Goal: Transaction & Acquisition: Subscribe to service/newsletter

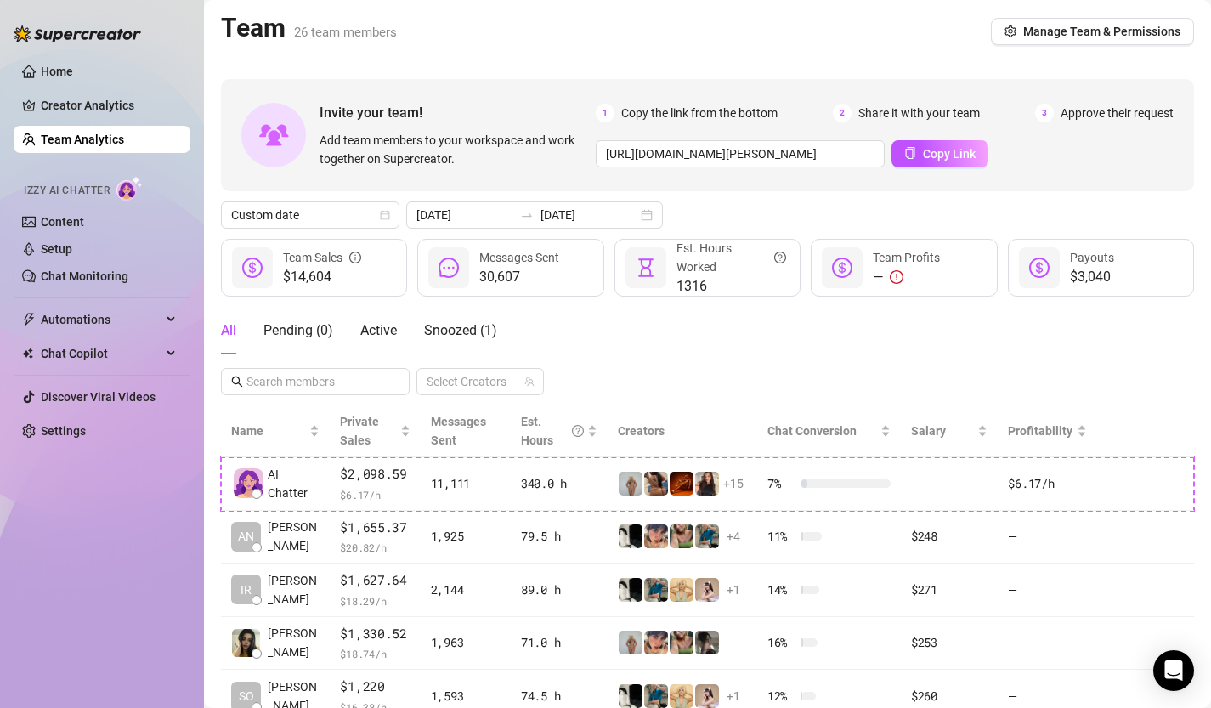
scroll to position [379, 0]
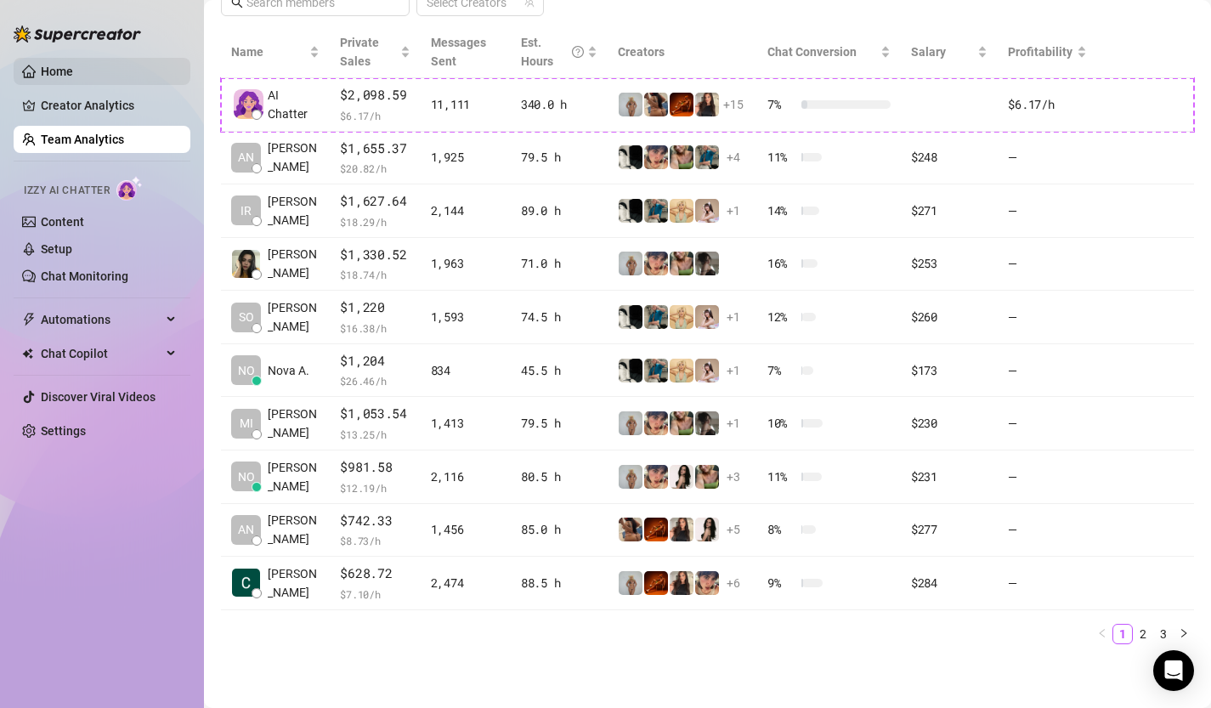
click at [63, 69] on link "Home" at bounding box center [57, 72] width 32 height 14
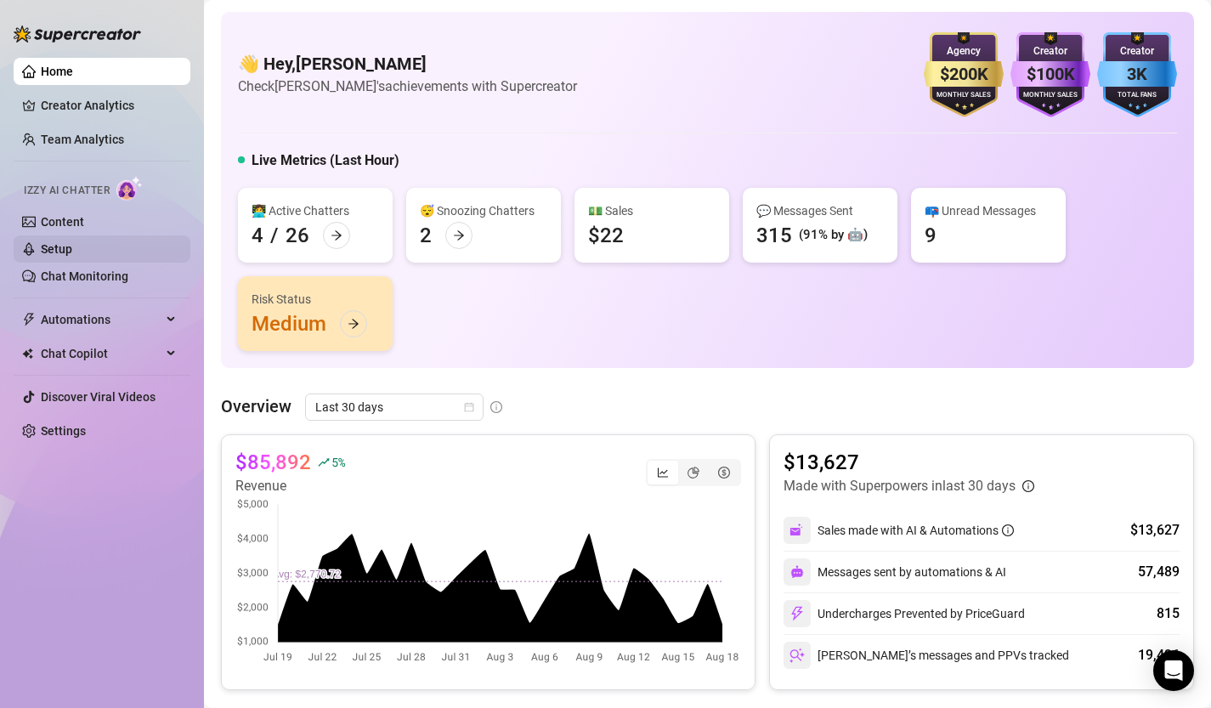
click at [72, 250] on link "Setup" at bounding box center [56, 249] width 31 height 14
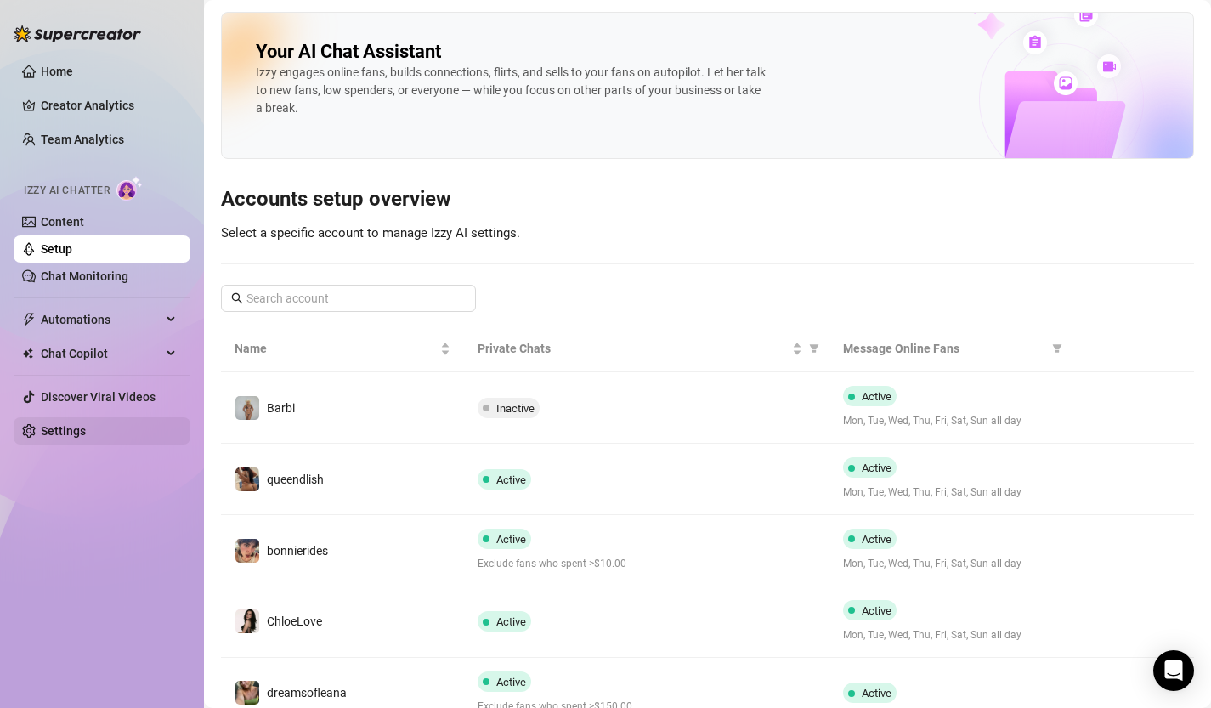
click at [82, 438] on link "Settings" at bounding box center [63, 431] width 45 height 14
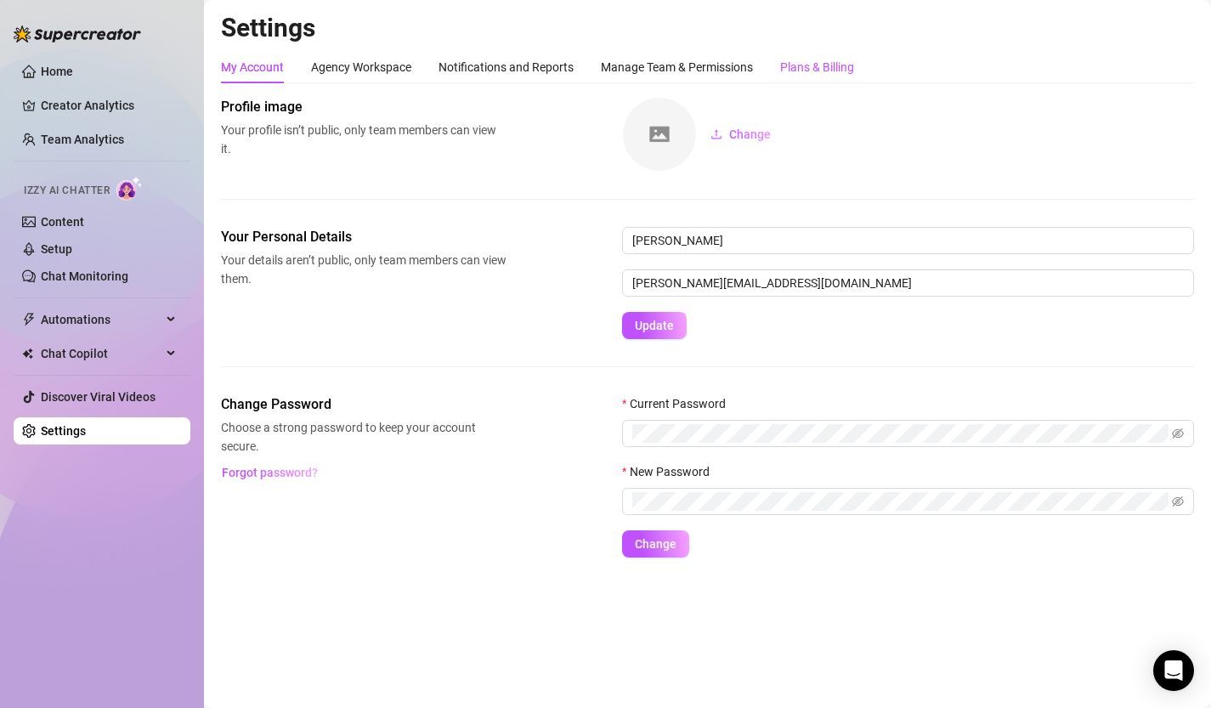
click at [821, 73] on div "Plans & Billing" at bounding box center [817, 67] width 74 height 19
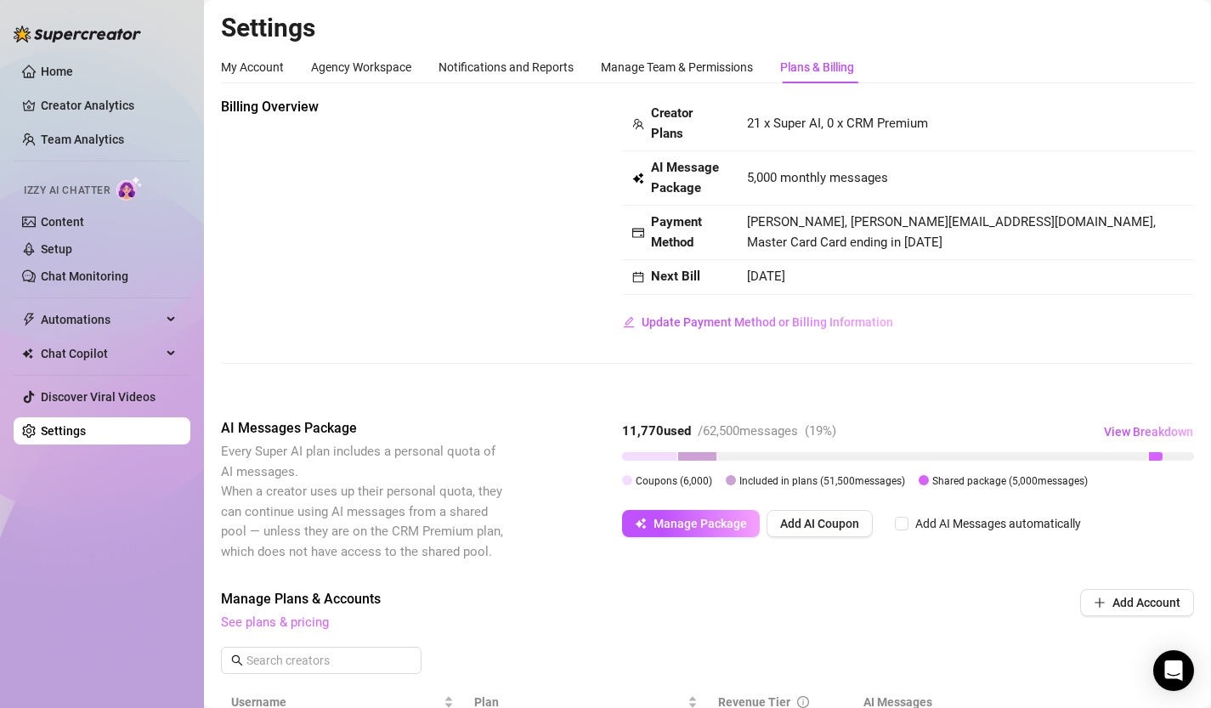
click at [289, 625] on link "See plans & pricing" at bounding box center [275, 622] width 108 height 15
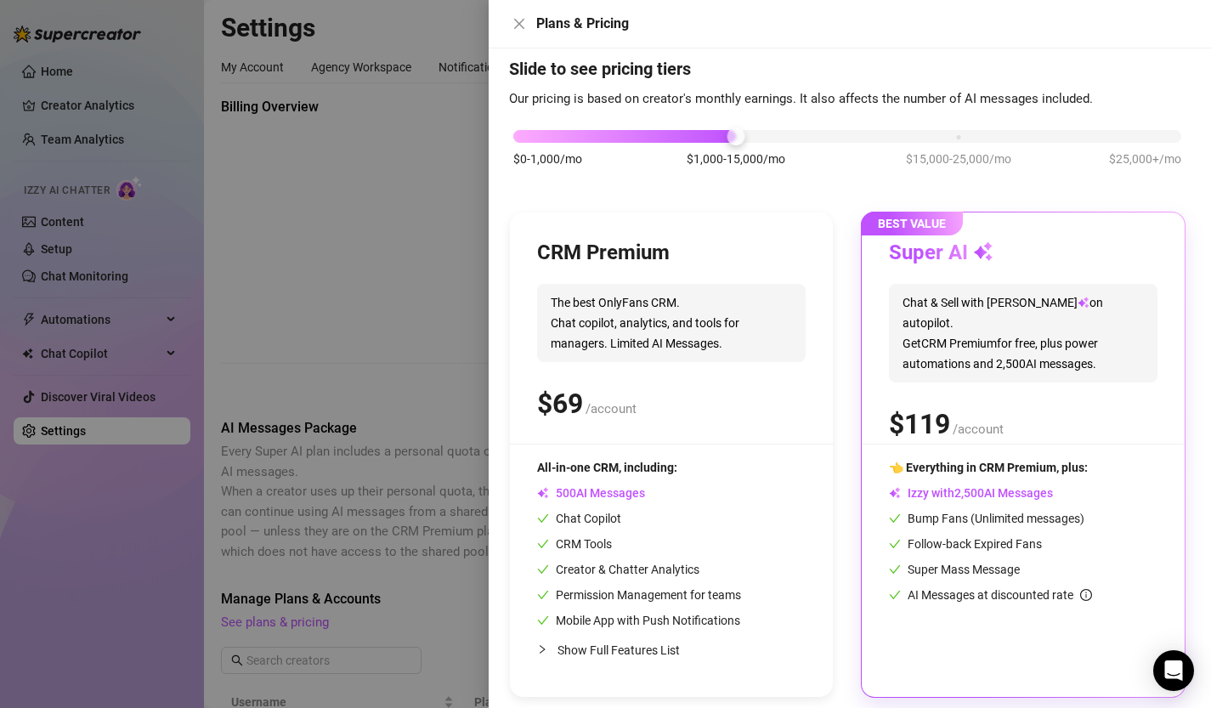
scroll to position [45, 0]
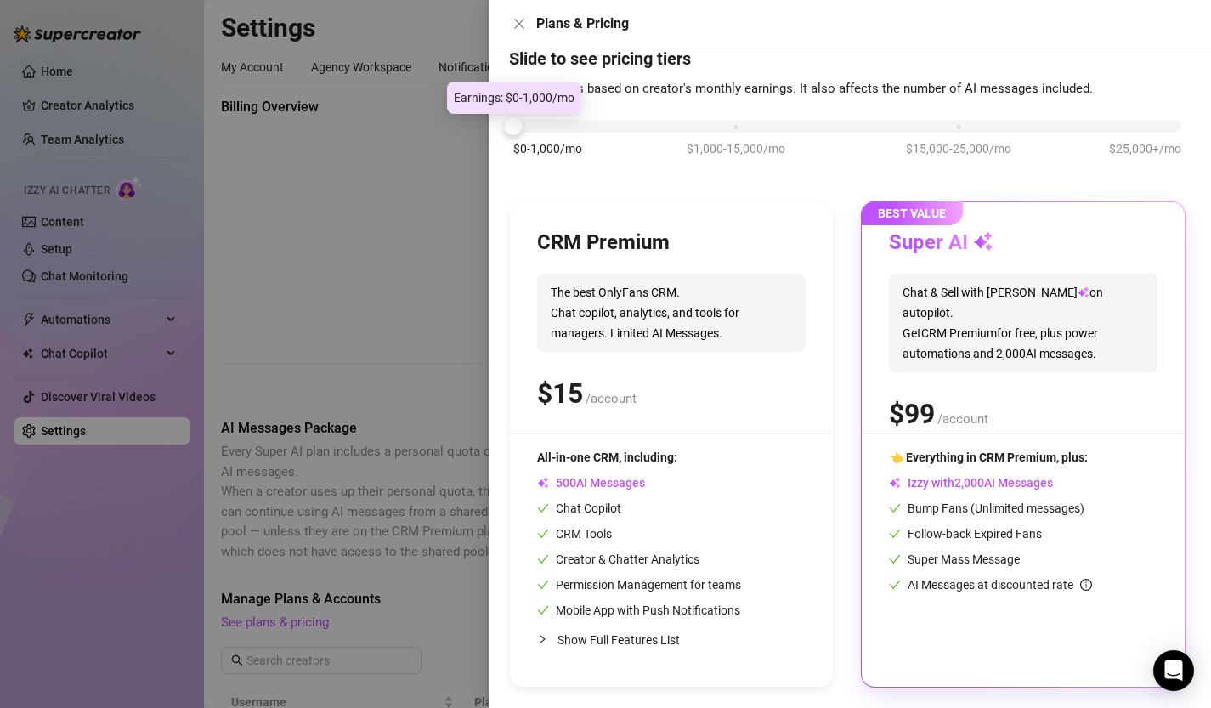
drag, startPoint x: 736, startPoint y: 126, endPoint x: 587, endPoint y: 130, distance: 149.7
click at [586, 127] on div "$0-1,000/mo $1,000-15,000/mo $15,000-25,000/mo $25,000+/mo" at bounding box center [847, 121] width 668 height 10
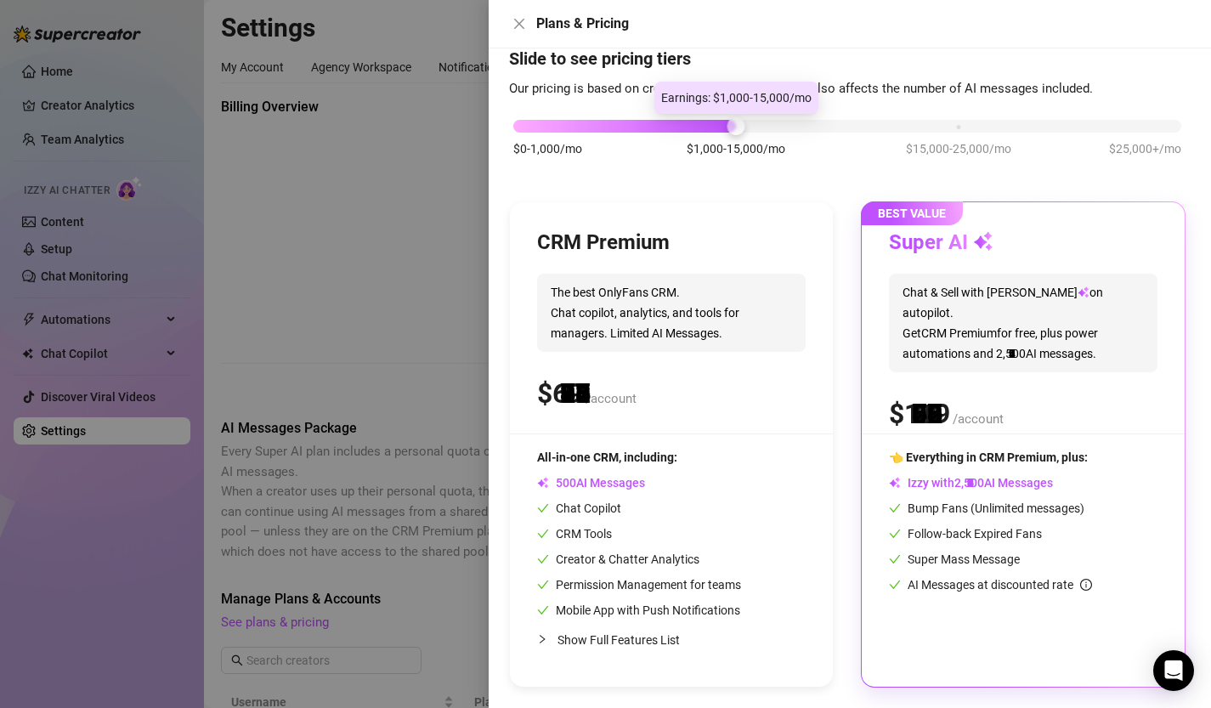
drag, startPoint x: 518, startPoint y: 128, endPoint x: 630, endPoint y: 130, distance: 112.2
click at [630, 127] on div "$0-1,000/mo $1,000-15,000/mo $15,000-25,000/mo $25,000+/mo" at bounding box center [847, 121] width 668 height 10
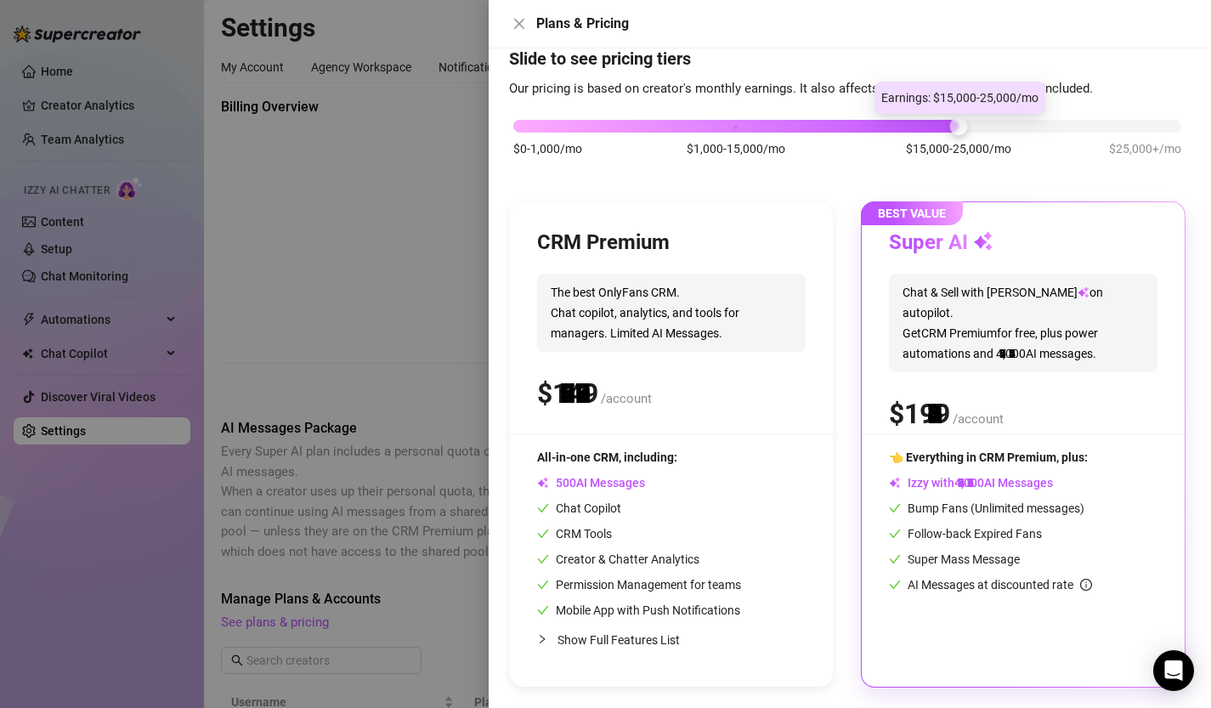
drag, startPoint x: 740, startPoint y: 128, endPoint x: 900, endPoint y: 128, distance: 160.7
click at [900, 127] on div "$0-1,000/mo $1,000-15,000/mo $15,000-25,000/mo $25,000+/mo" at bounding box center [847, 121] width 668 height 10
drag, startPoint x: 964, startPoint y: 130, endPoint x: 1131, endPoint y: 128, distance: 166.6
click at [1131, 127] on div "$0-1,000/mo $1,000-15,000/mo $15,000-25,000/mo $25,000+/mo" at bounding box center [847, 121] width 668 height 10
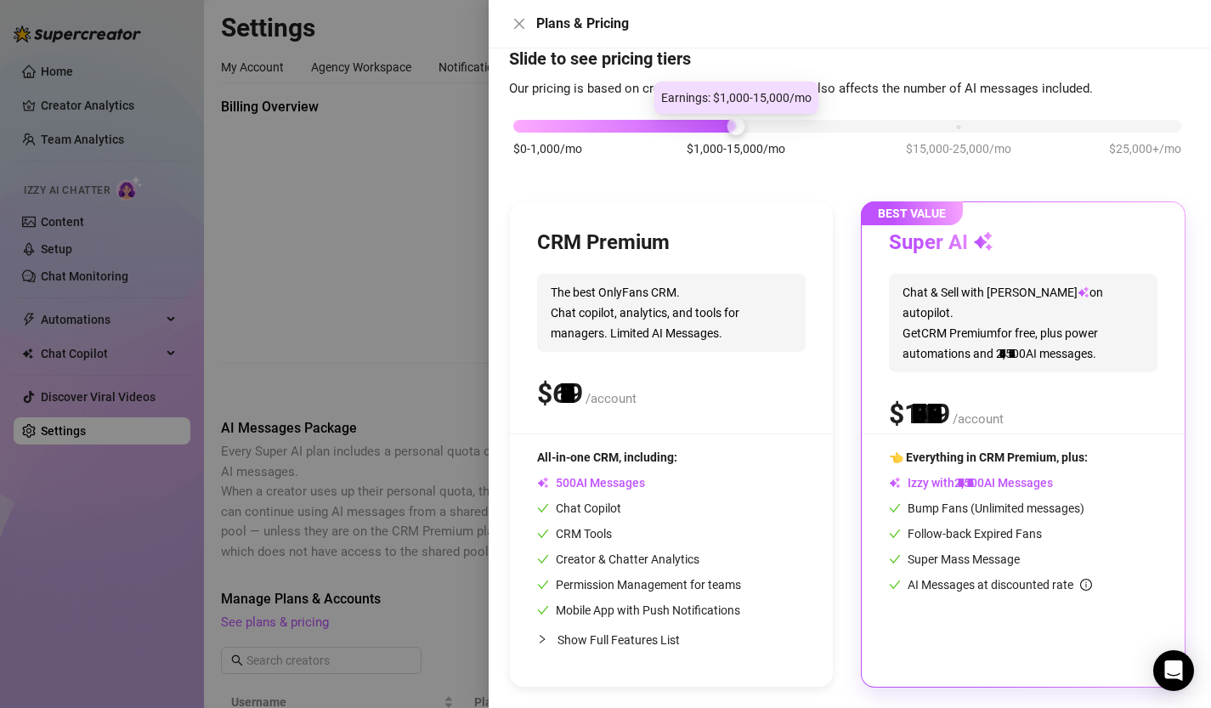
drag, startPoint x: 1175, startPoint y: 128, endPoint x: 771, endPoint y: 129, distance: 403.8
click at [771, 127] on div "$0-1,000/mo $1,000-15,000/mo $15,000-25,000/mo $25,000+/mo" at bounding box center [847, 121] width 668 height 10
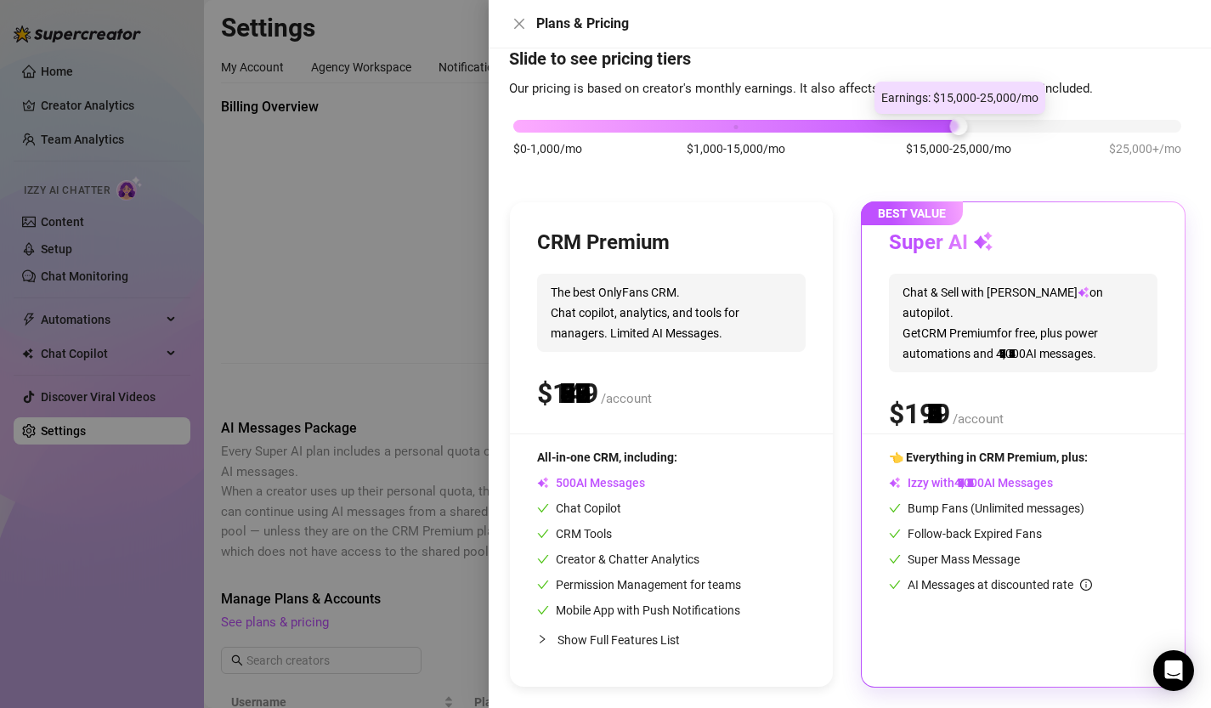
drag, startPoint x: 735, startPoint y: 131, endPoint x: 1064, endPoint y: 139, distance: 329.1
click at [1064, 139] on div "$0-1,000/mo $1,000-15,000/mo $15,000-25,000/mo $25,000+/mo" at bounding box center [847, 147] width 677 height 96
drag, startPoint x: 964, startPoint y: 133, endPoint x: 1180, endPoint y: 132, distance: 215.9
click at [1180, 132] on div "$0-1,000/mo $1,000-15,000/mo $15,000-25,000/mo $25,000+/mo" at bounding box center [847, 147] width 677 height 96
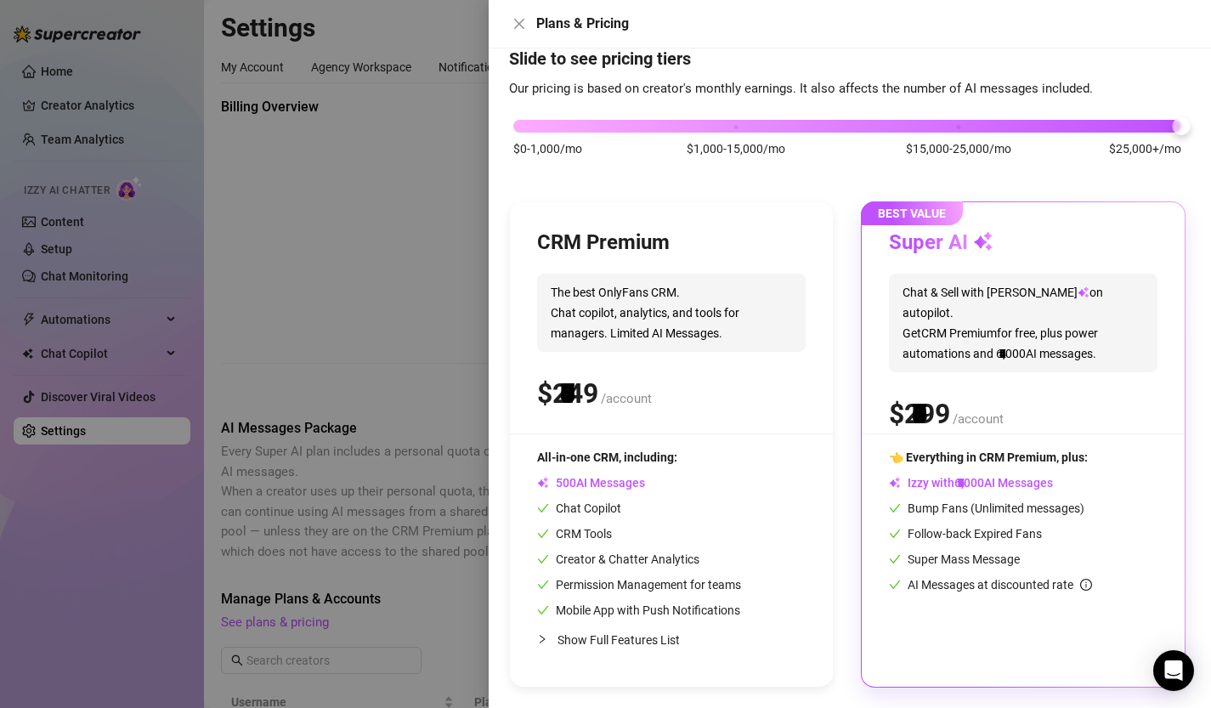
click at [1159, 123] on div "$0-1,000/mo $1,000-15,000/mo $15,000-25,000/mo $25,000+/mo" at bounding box center [847, 121] width 668 height 10
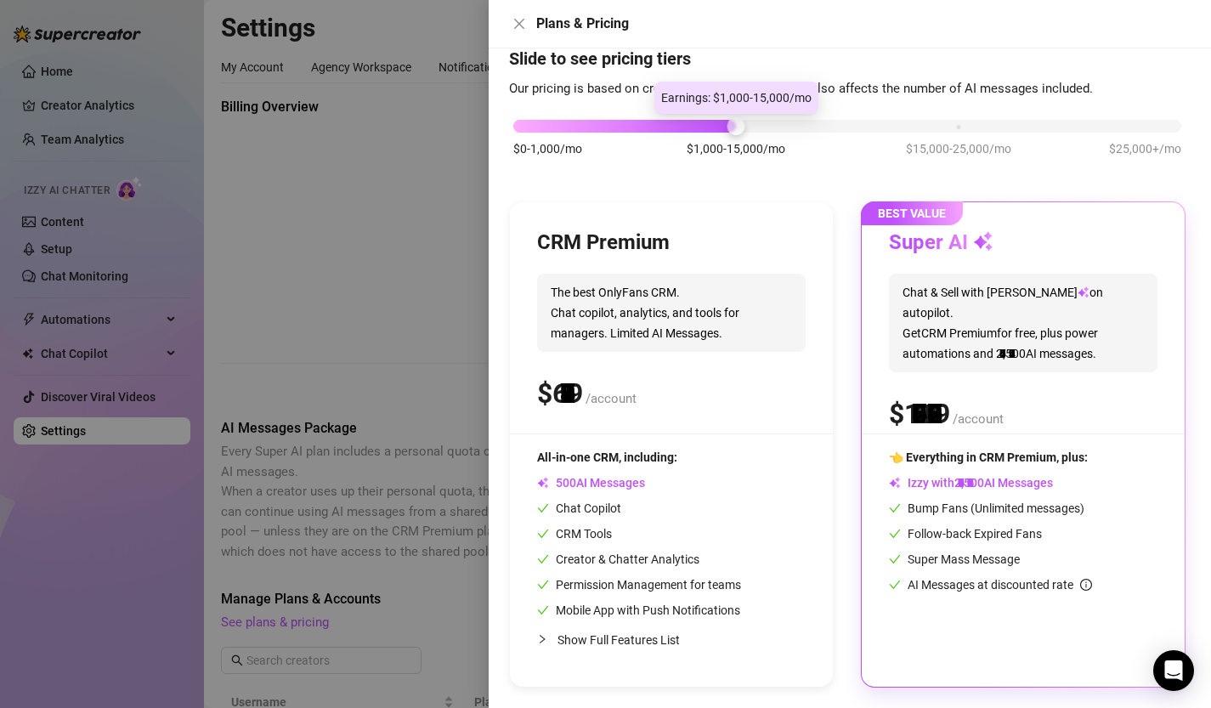
drag, startPoint x: 1177, startPoint y: 125, endPoint x: 752, endPoint y: 148, distance: 425.7
click at [752, 127] on div "$0-1,000/mo $1,000-15,000/mo $15,000-25,000/mo $25,000+/mo" at bounding box center [847, 121] width 668 height 10
click at [513, 21] on icon "close" at bounding box center [520, 24] width 14 height 14
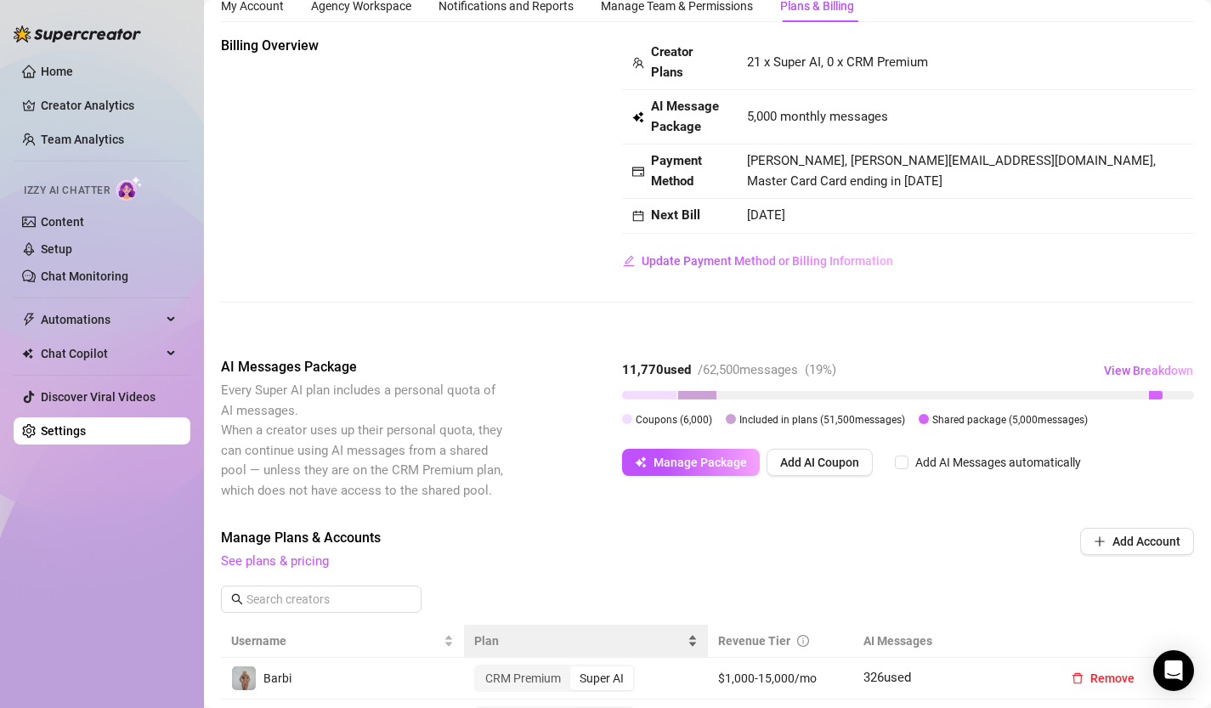
scroll to position [41, 0]
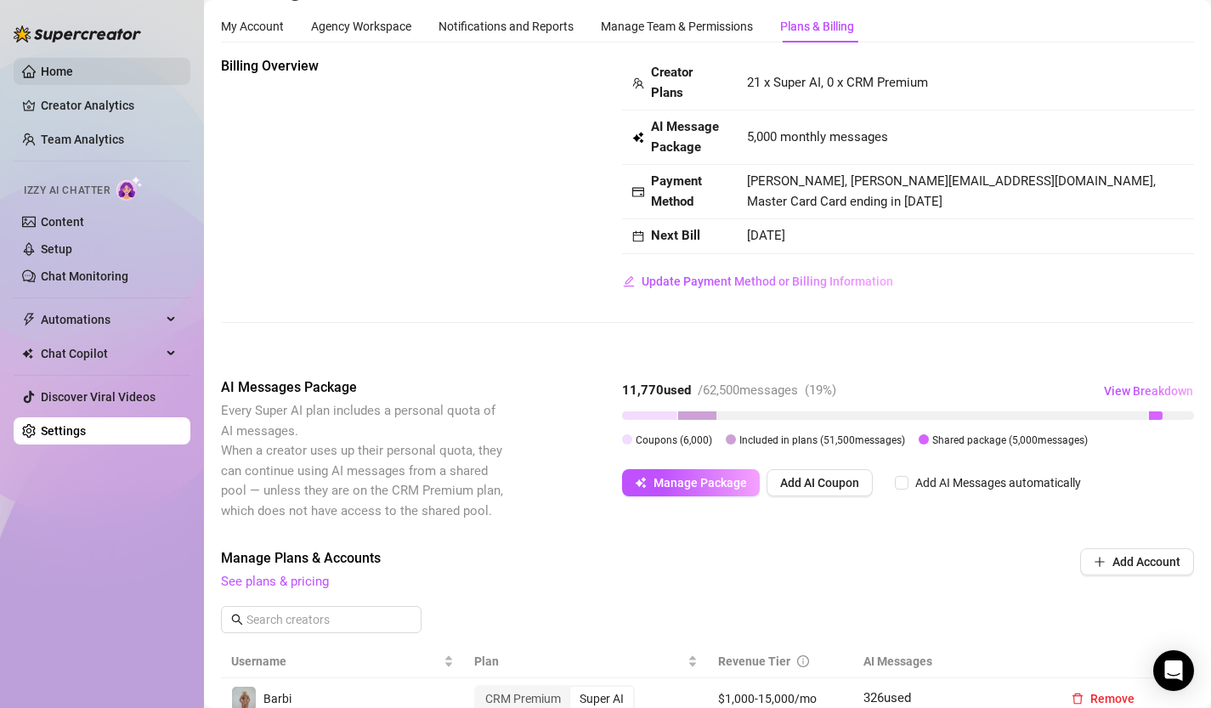
click at [61, 65] on link "Home" at bounding box center [57, 72] width 32 height 14
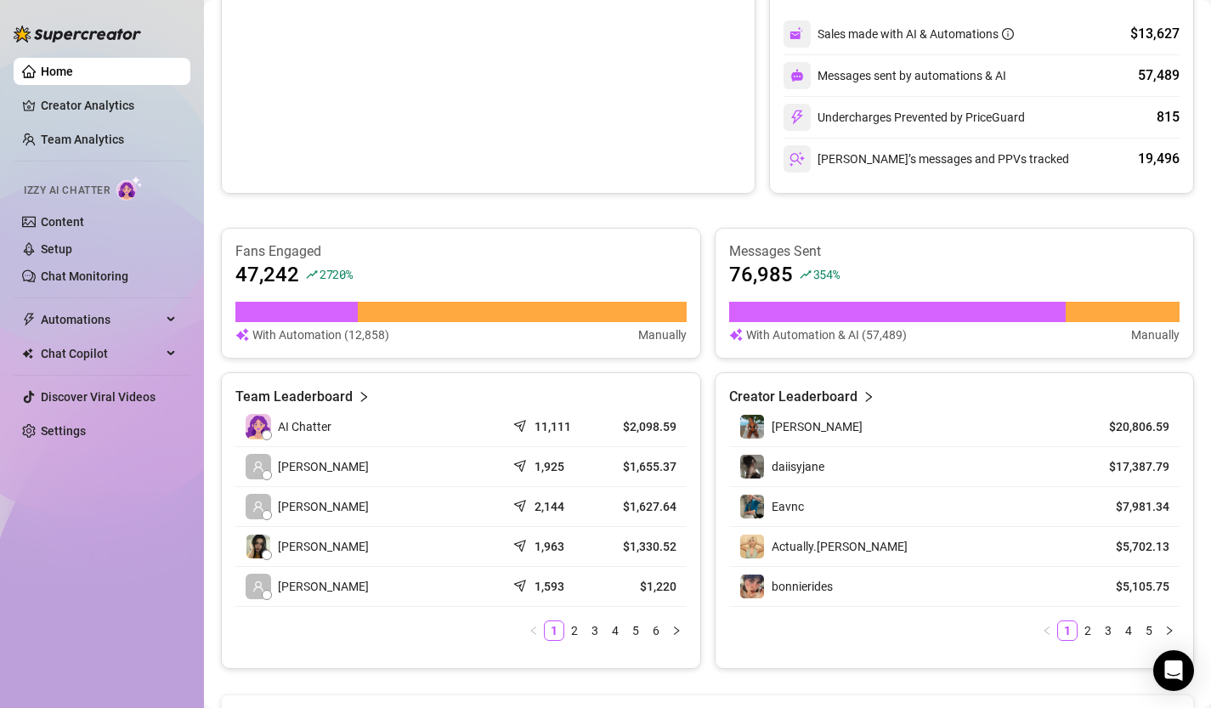
scroll to position [515, 0]
